Goal: Task Accomplishment & Management: Complete application form

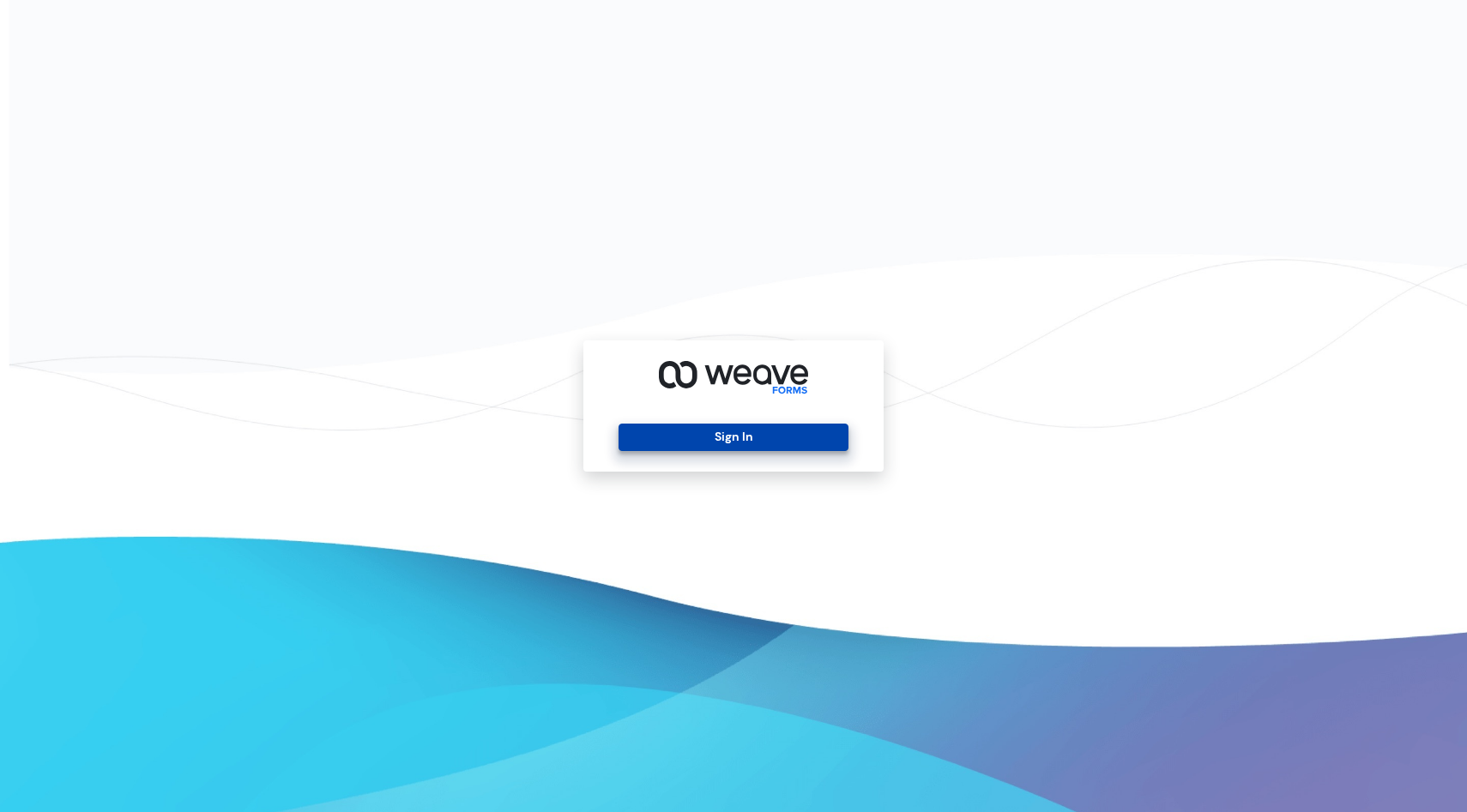
click at [737, 445] on button "Sign In" at bounding box center [733, 437] width 229 height 28
click at [759, 439] on button "Sign In" at bounding box center [733, 437] width 229 height 28
